Goal: Check status: Check status

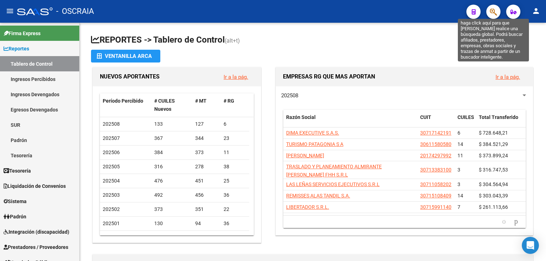
click at [493, 12] on icon "button" at bounding box center [492, 12] width 7 height 8
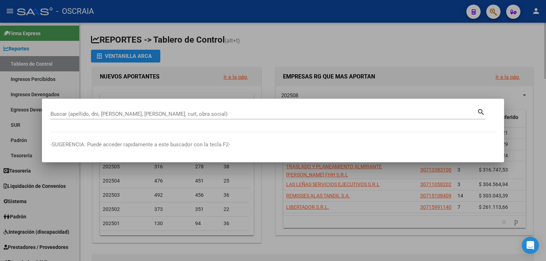
drag, startPoint x: 309, startPoint y: 36, endPoint x: 282, endPoint y: 38, distance: 27.1
click at [309, 36] on div at bounding box center [273, 130] width 546 height 261
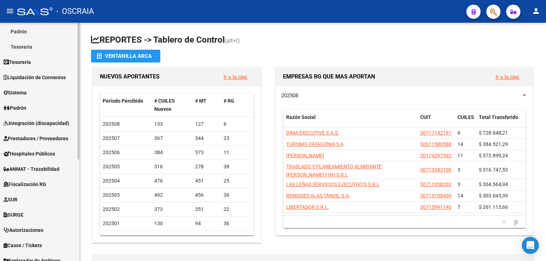
scroll to position [114, 0]
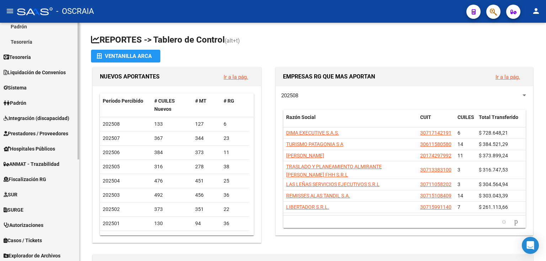
click at [43, 118] on span "Integración (discapacidad)" at bounding box center [37, 118] width 66 height 8
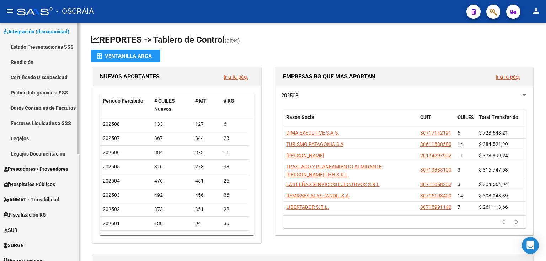
scroll to position [85, 0]
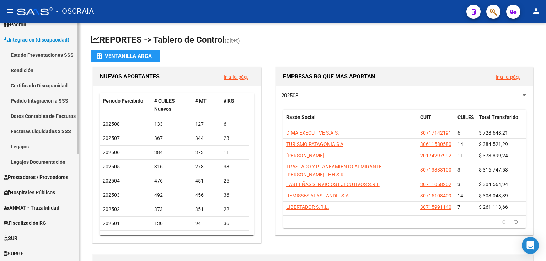
click at [31, 56] on link "Estado Presentaciones SSS" at bounding box center [39, 54] width 79 height 15
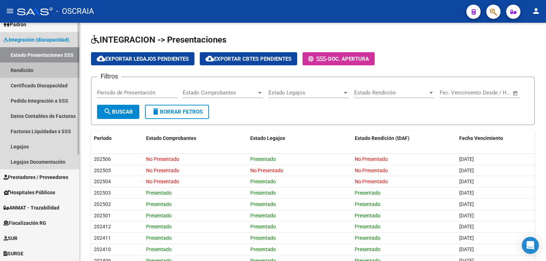
click at [32, 67] on link "Rendición" at bounding box center [39, 70] width 79 height 15
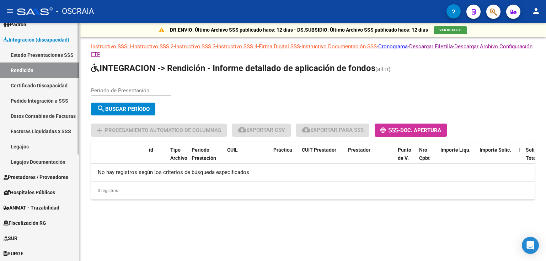
click at [47, 105] on link "Pedido Integración a SSS" at bounding box center [39, 100] width 79 height 15
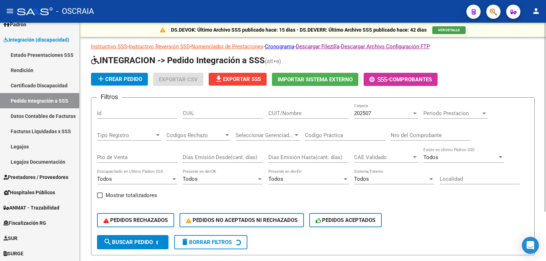
click at [406, 138] on input "Nro del Comprobante" at bounding box center [430, 135] width 80 height 6
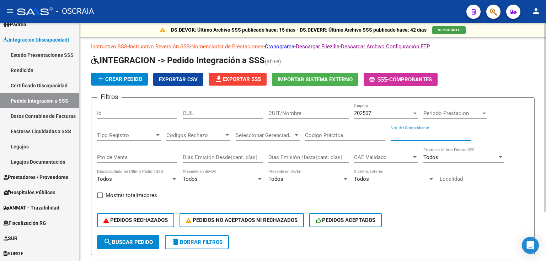
click at [406, 136] on input "Nro del Comprobante" at bounding box center [430, 135] width 80 height 6
drag, startPoint x: 436, startPoint y: 136, endPoint x: 234, endPoint y: 135, distance: 201.8
click at [234, 135] on div "Filtros Id CUIL CUIT/Nombre 202507 Carpeta Periodo Prestacion Periodo Prestacio…" at bounding box center [312, 169] width 431 height 132
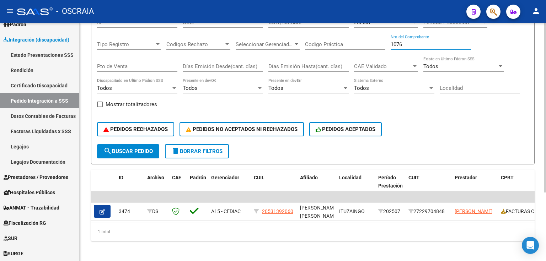
scroll to position [96, 0]
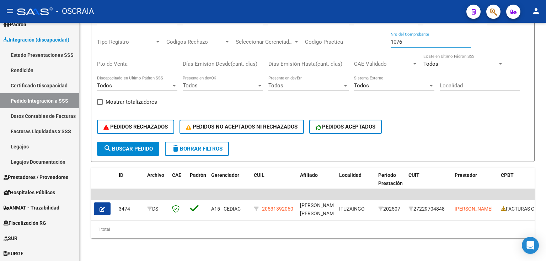
type input "1076"
